Goal: Communication & Community: Answer question/provide support

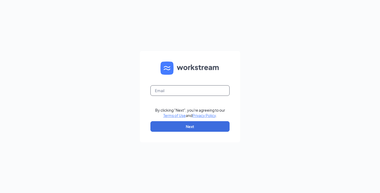
click at [223, 86] on input "text" at bounding box center [189, 90] width 79 height 11
type input "madison.angelite0331@waxcenter.com"
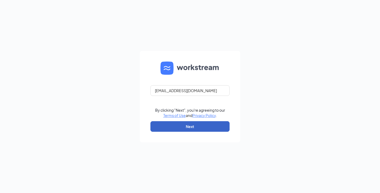
click at [195, 124] on button "Next" at bounding box center [189, 126] width 79 height 11
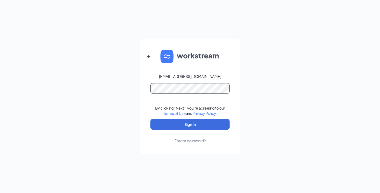
click at [150, 119] on button "Sign In" at bounding box center [189, 124] width 79 height 11
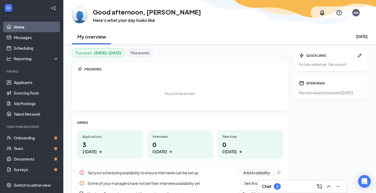
click at [267, 190] on div "Chat 3" at bounding box center [302, 186] width 81 height 8
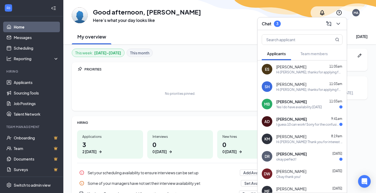
click at [306, 104] on div "[PERSON_NAME] 11:03am" at bounding box center [309, 101] width 66 height 5
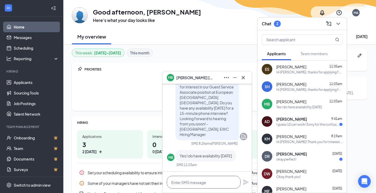
click at [211, 181] on textarea at bounding box center [204, 182] width 74 height 13
type textarea "Great! Does 2:15PM work for you?"
drag, startPoint x: 247, startPoint y: 182, endPoint x: 252, endPoint y: 187, distance: 6.9
click at [247, 183] on icon "Plane" at bounding box center [246, 182] width 6 height 6
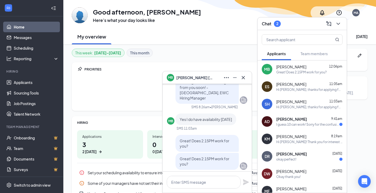
scroll to position [0, 0]
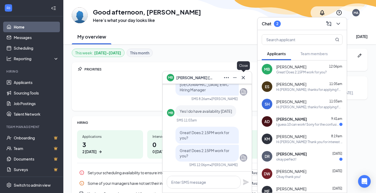
click at [240, 78] on button at bounding box center [243, 77] width 8 height 8
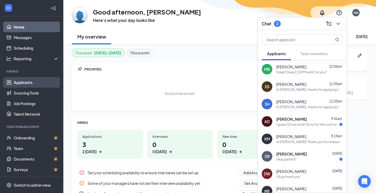
click at [23, 80] on link "Applicants" at bounding box center [36, 82] width 45 height 11
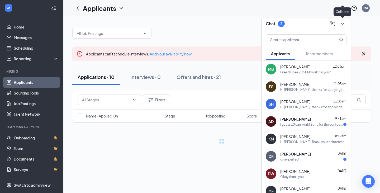
click at [345, 22] on icon "ChevronDown" at bounding box center [342, 24] width 6 height 6
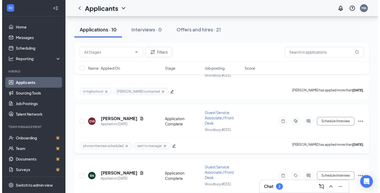
scroll to position [237, 0]
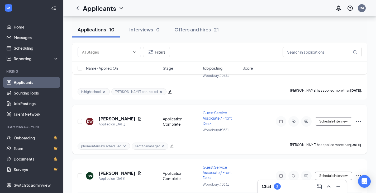
click at [126, 118] on h5 "[PERSON_NAME]" at bounding box center [117, 119] width 37 height 6
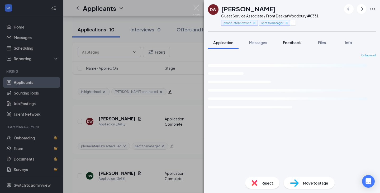
click at [285, 43] on span "Feedback" at bounding box center [292, 42] width 18 height 5
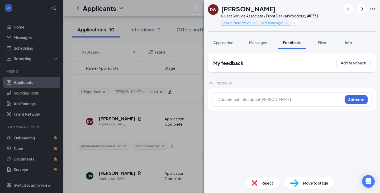
click at [247, 105] on div "Add internal notes about [PERSON_NAME] Add note" at bounding box center [291, 99] width 159 height 14
click at [249, 102] on div at bounding box center [280, 100] width 124 height 6
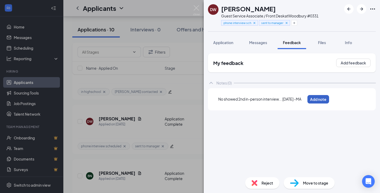
click at [329, 97] on button "Add note" at bounding box center [318, 99] width 22 height 8
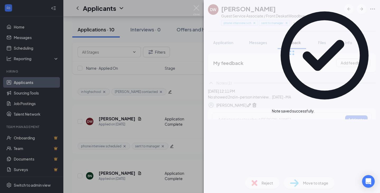
click at [274, 180] on div "DW [PERSON_NAME] Guest Service Associate / Front Desk at [GEOGRAPHIC_DATA] #033…" at bounding box center [292, 96] width 176 height 193
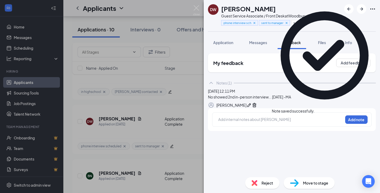
click at [258, 181] on div "Reject" at bounding box center [262, 183] width 34 height 12
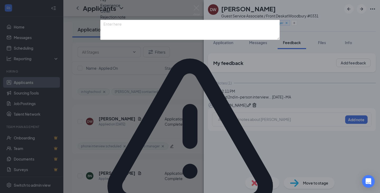
scroll to position [7, 0]
click at [145, 40] on textarea at bounding box center [189, 30] width 179 height 20
type textarea "No-Showed"
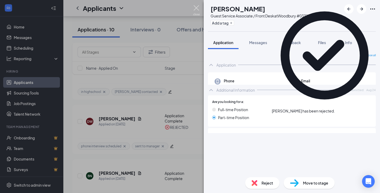
click at [198, 6] on img at bounding box center [196, 10] width 7 height 10
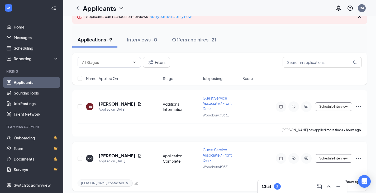
scroll to position [53, 0]
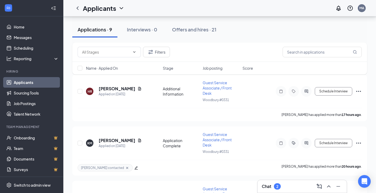
click at [283, 191] on div "Chat 2" at bounding box center [302, 186] width 89 height 13
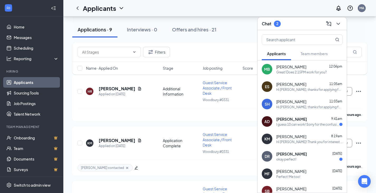
click at [341, 20] on div at bounding box center [337, 24] width 9 height 8
click at [336, 23] on icon "ChevronDown" at bounding box center [338, 24] width 6 height 6
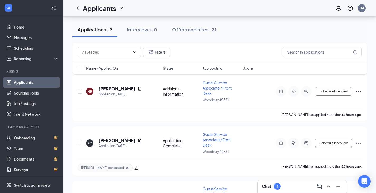
click at [297, 185] on div "Chat 2" at bounding box center [302, 186] width 81 height 8
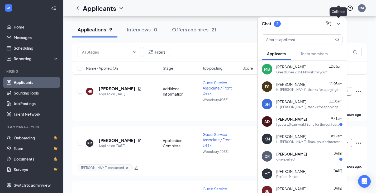
click at [342, 23] on button at bounding box center [338, 24] width 8 height 8
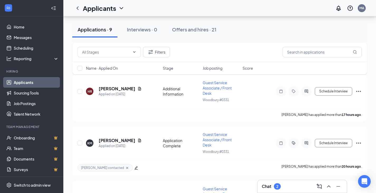
click at [295, 189] on div "Chat 2" at bounding box center [302, 186] width 81 height 8
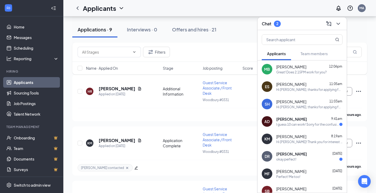
click at [14, 79] on link "Applicants" at bounding box center [36, 82] width 45 height 11
click at [340, 22] on icon "ChevronDown" at bounding box center [338, 24] width 6 height 6
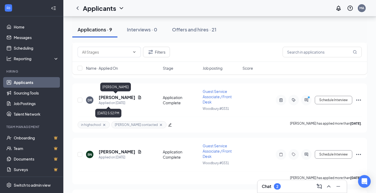
scroll to position [211, 0]
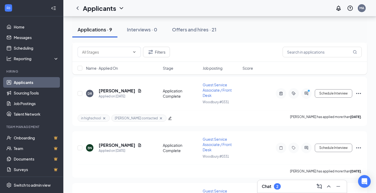
click at [267, 187] on h3 "Chat" at bounding box center [266, 186] width 9 height 6
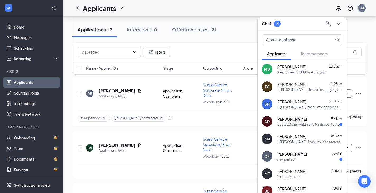
click at [338, 25] on icon "ChevronDown" at bounding box center [338, 24] width 6 height 6
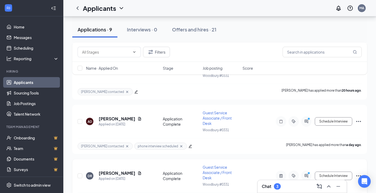
scroll to position [132, 0]
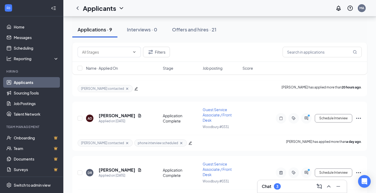
click at [292, 188] on div "Chat 3" at bounding box center [302, 186] width 81 height 8
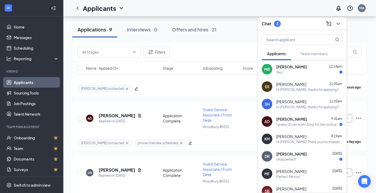
click at [307, 68] on div "[PERSON_NAME] 12:14pm" at bounding box center [309, 66] width 66 height 5
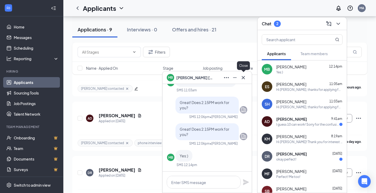
click at [247, 75] on button at bounding box center [243, 77] width 8 height 8
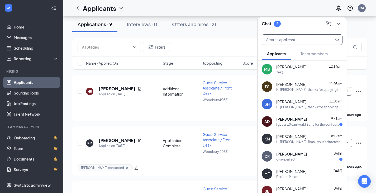
scroll to position [0, 0]
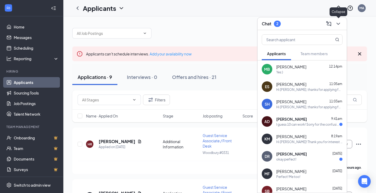
click at [345, 20] on div "Chat 2" at bounding box center [302, 23] width 89 height 13
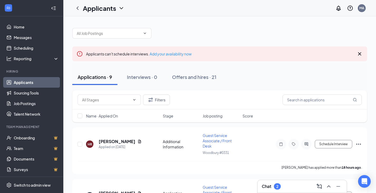
click at [285, 190] on div "Chat 2" at bounding box center [302, 186] width 81 height 8
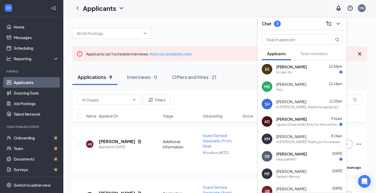
click at [337, 25] on icon "ChevronDown" at bounding box center [338, 24] width 6 height 6
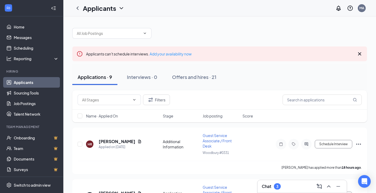
click at [281, 185] on div "Chat 3" at bounding box center [302, 186] width 81 height 8
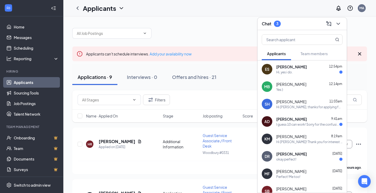
click at [315, 67] on div "[PERSON_NAME] 12:54pm" at bounding box center [309, 66] width 66 height 5
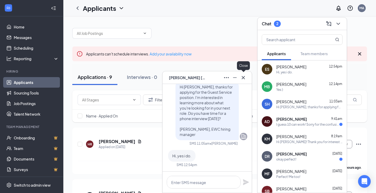
click at [247, 77] on button at bounding box center [243, 77] width 8 height 8
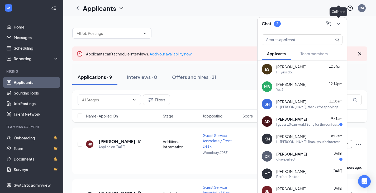
click at [341, 26] on icon "ChevronDown" at bounding box center [338, 24] width 6 height 6
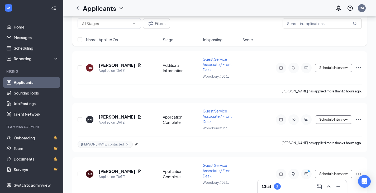
scroll to position [79, 0]
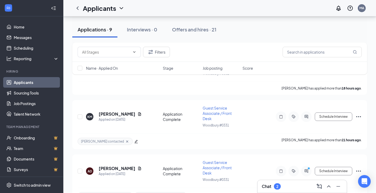
click at [279, 182] on div "Chat 2" at bounding box center [302, 186] width 89 height 13
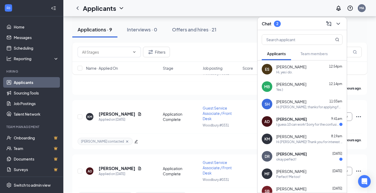
click at [337, 22] on icon "ChevronDown" at bounding box center [338, 24] width 6 height 6
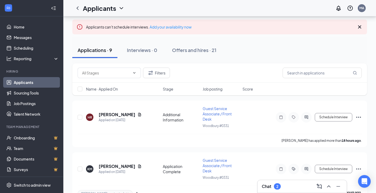
scroll to position [26, 0]
click at [304, 191] on div "Chat 2" at bounding box center [302, 186] width 89 height 13
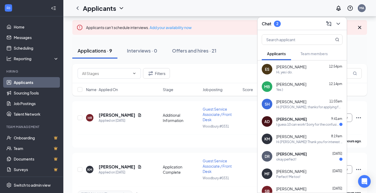
scroll to position [0, 0]
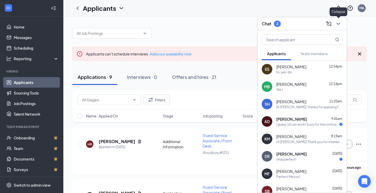
click at [339, 23] on icon "ChevronDown" at bounding box center [338, 24] width 6 height 6
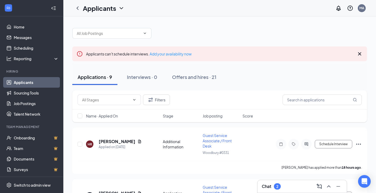
click at [287, 185] on div "Chat 2" at bounding box center [302, 186] width 81 height 8
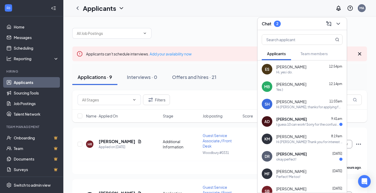
click at [298, 125] on div "I guess 10 can work! Sorry for the confusion" at bounding box center [307, 124] width 63 height 4
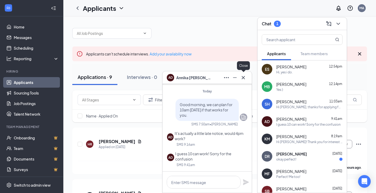
click at [245, 78] on icon "Cross" at bounding box center [243, 77] width 6 height 6
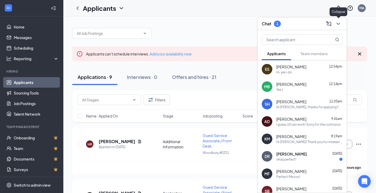
click at [338, 25] on icon "ChevronDown" at bounding box center [338, 24] width 6 height 6
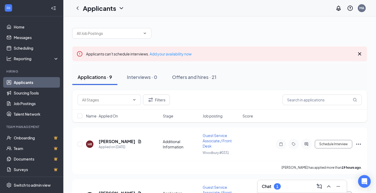
click at [285, 186] on div "Chat 1" at bounding box center [302, 186] width 81 height 8
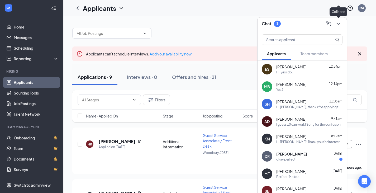
click at [339, 25] on icon "ChevronDown" at bounding box center [338, 24] width 6 height 6
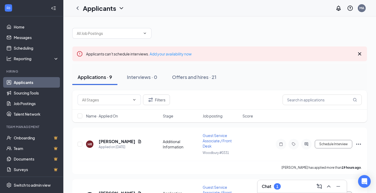
drag, startPoint x: 296, startPoint y: 189, endPoint x: 295, endPoint y: 187, distance: 2.7
click at [296, 189] on div "Chat 1" at bounding box center [302, 186] width 81 height 8
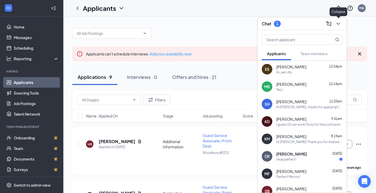
click at [339, 27] on button at bounding box center [338, 24] width 8 height 8
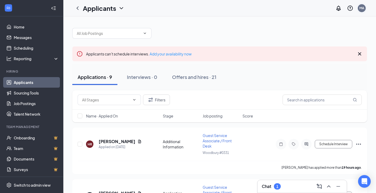
click at [357, 7] on div "MA" at bounding box center [361, 8] width 11 height 11
click at [359, 7] on div "MA" at bounding box center [362, 8] width 8 height 8
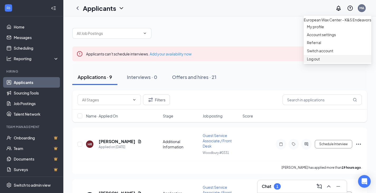
click at [321, 63] on li "Log out" at bounding box center [338, 59] width 68 height 8
